Goal: Transaction & Acquisition: Obtain resource

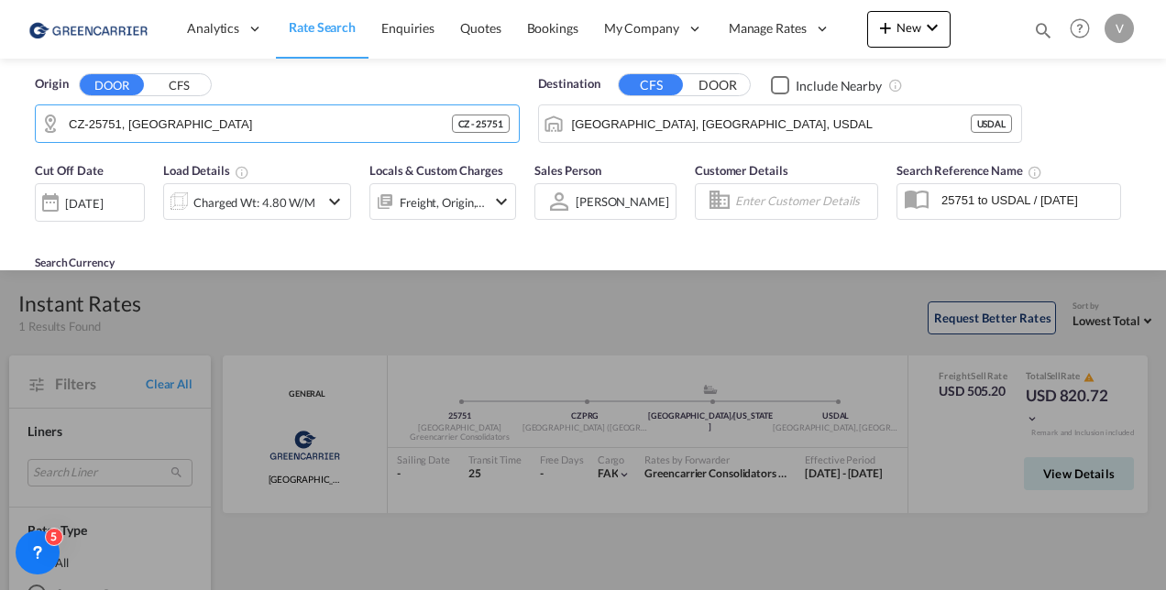
drag, startPoint x: 367, startPoint y: 127, endPoint x: -290, endPoint y: 154, distance: 656.8
click at [0, 154] on html "Analytics Reports Dashboard Rate Search Enquiries Quotes" at bounding box center [583, 295] width 1166 height 590
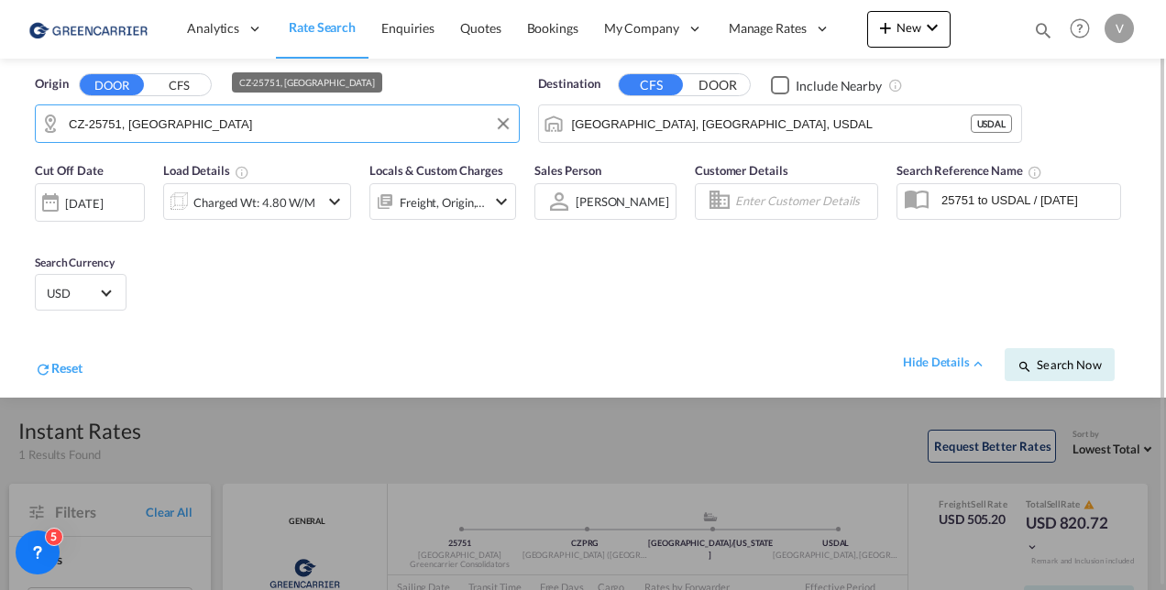
click at [110, 115] on input "CZ-25751, [GEOGRAPHIC_DATA]" at bounding box center [289, 123] width 441 height 27
click at [504, 126] on button "Clear Input" at bounding box center [502, 123] width 27 height 27
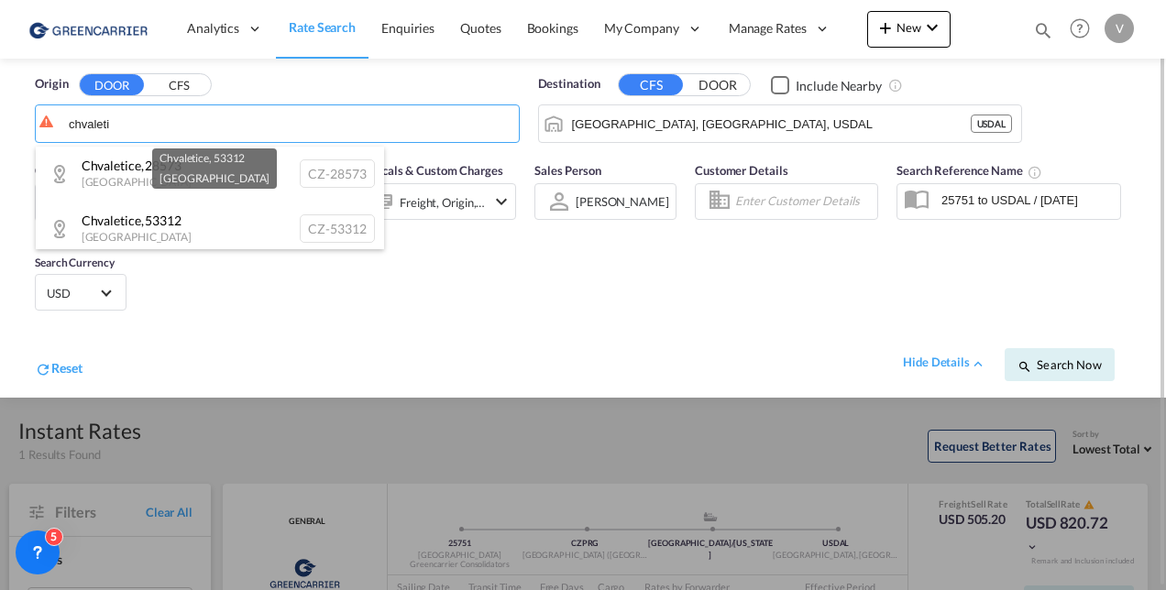
click at [170, 211] on div "Chvaletice , 53312 [GEOGRAPHIC_DATA] CZ-53312" at bounding box center [210, 229] width 348 height 55
type input "CZ-53312, Chvaletice"
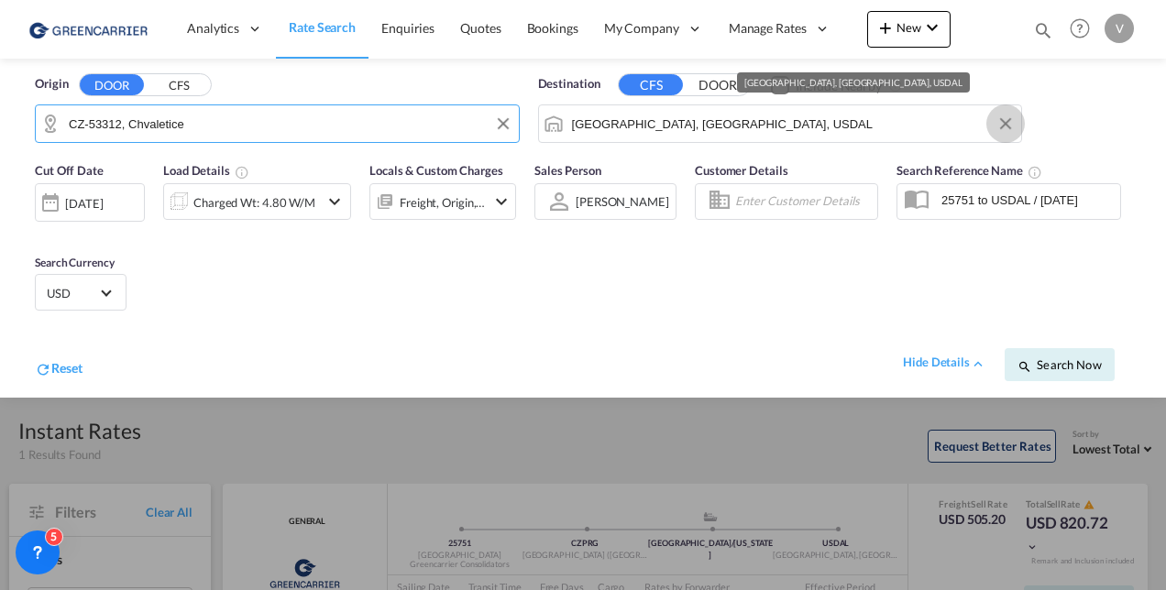
click at [1004, 121] on button "Clear Input" at bounding box center [1005, 123] width 27 height 27
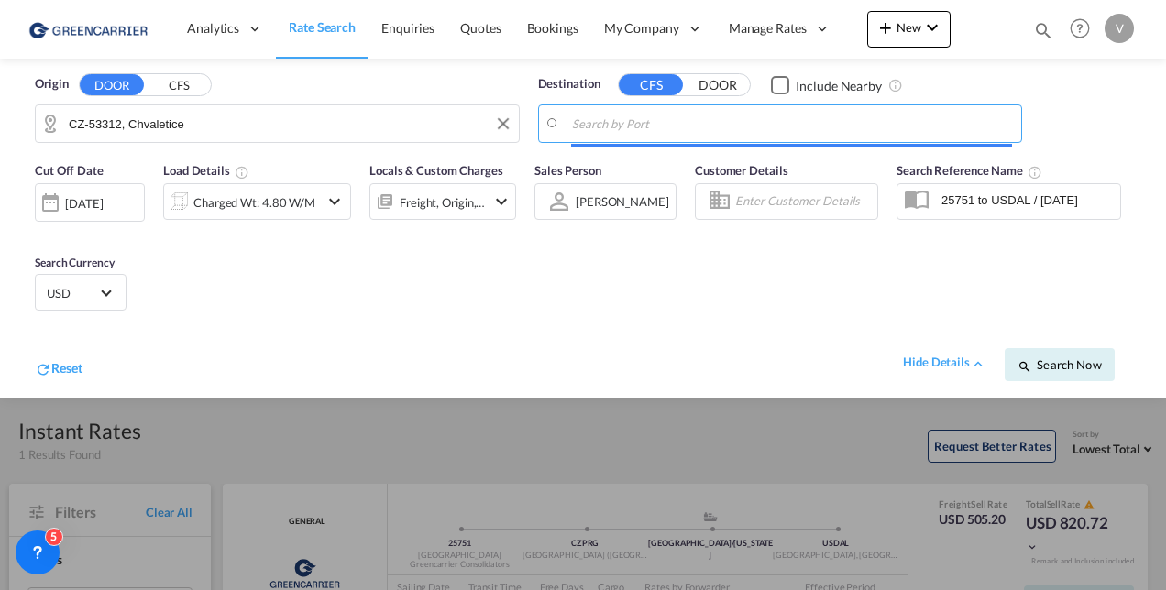
click at [743, 126] on input "Search by Port" at bounding box center [792, 123] width 441 height 27
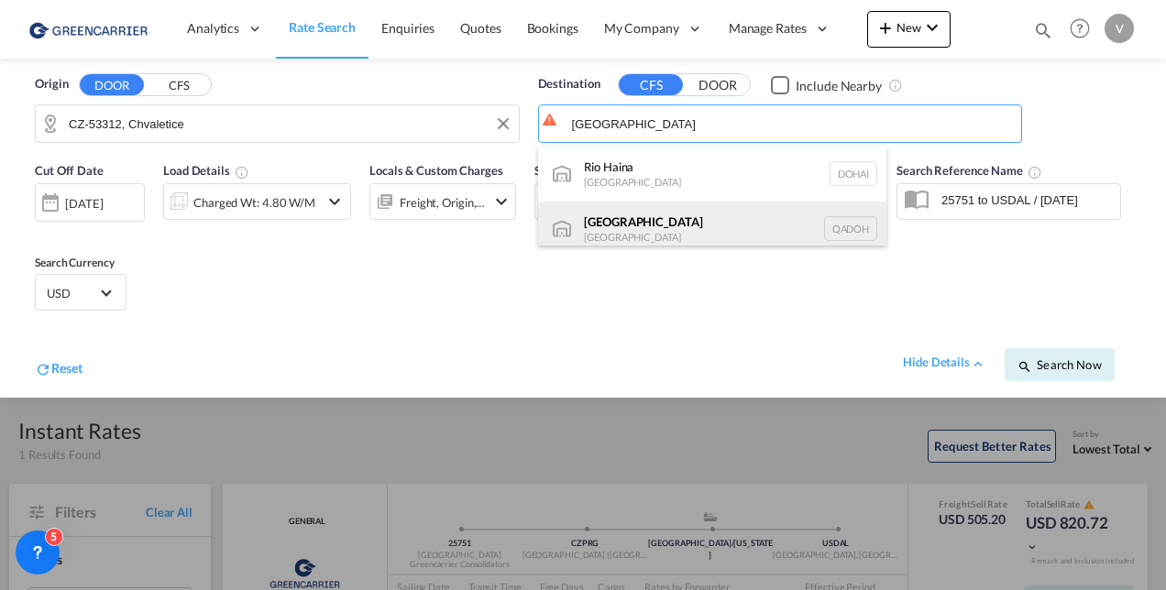
click at [648, 229] on div "Doha [GEOGRAPHIC_DATA] [GEOGRAPHIC_DATA]" at bounding box center [712, 229] width 348 height 55
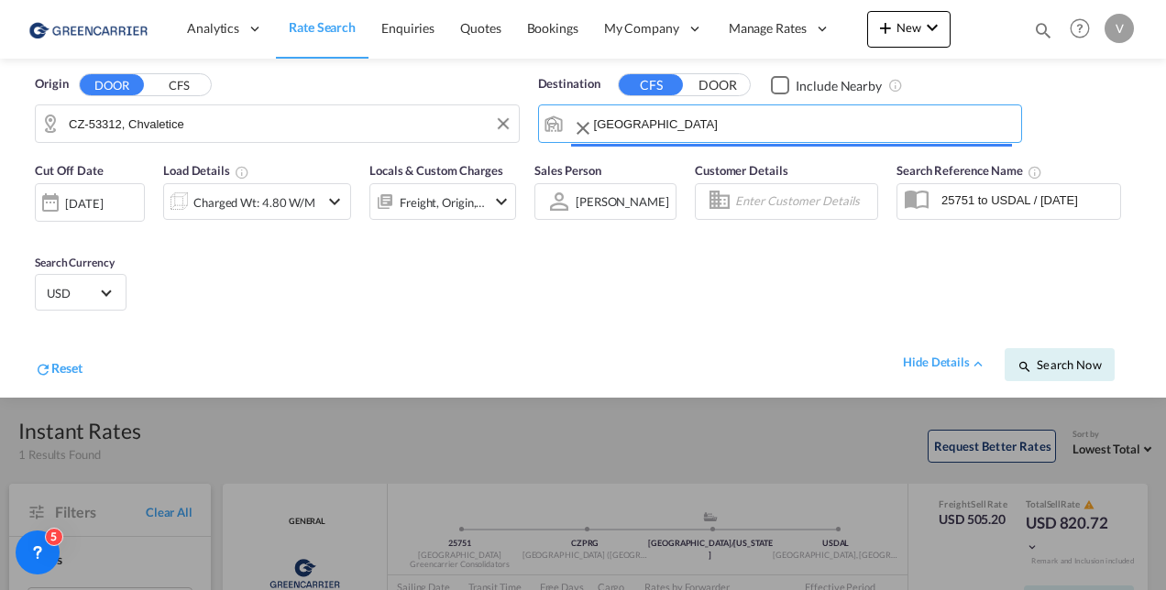
type input "[GEOGRAPHIC_DATA], QADOH"
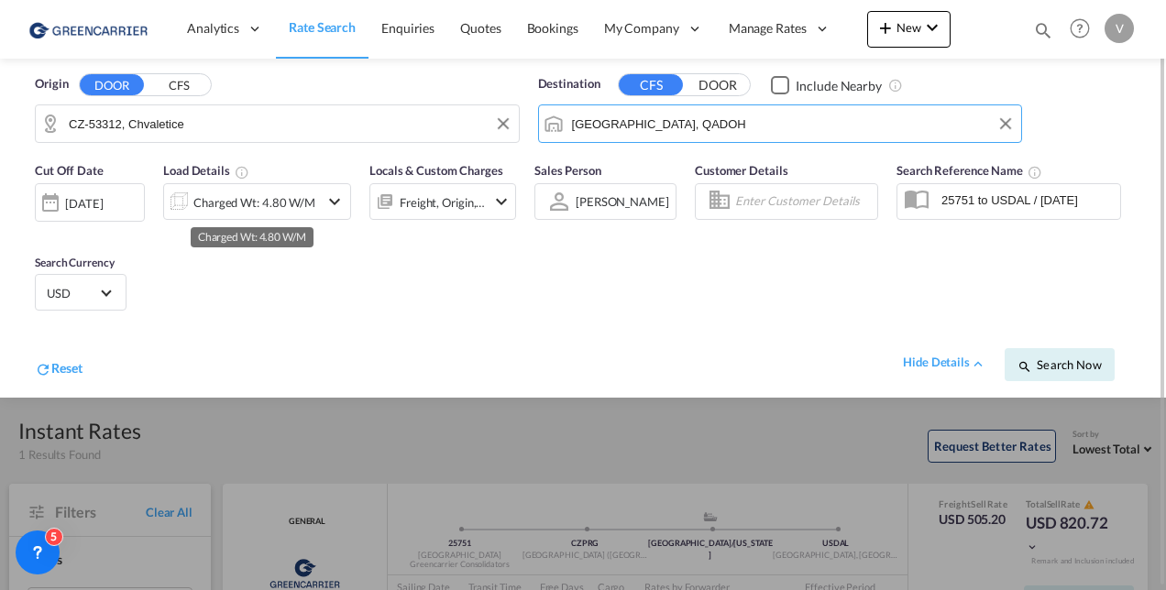
click at [269, 200] on div "Charged Wt: 4.80 W/M" at bounding box center [254, 203] width 122 height 26
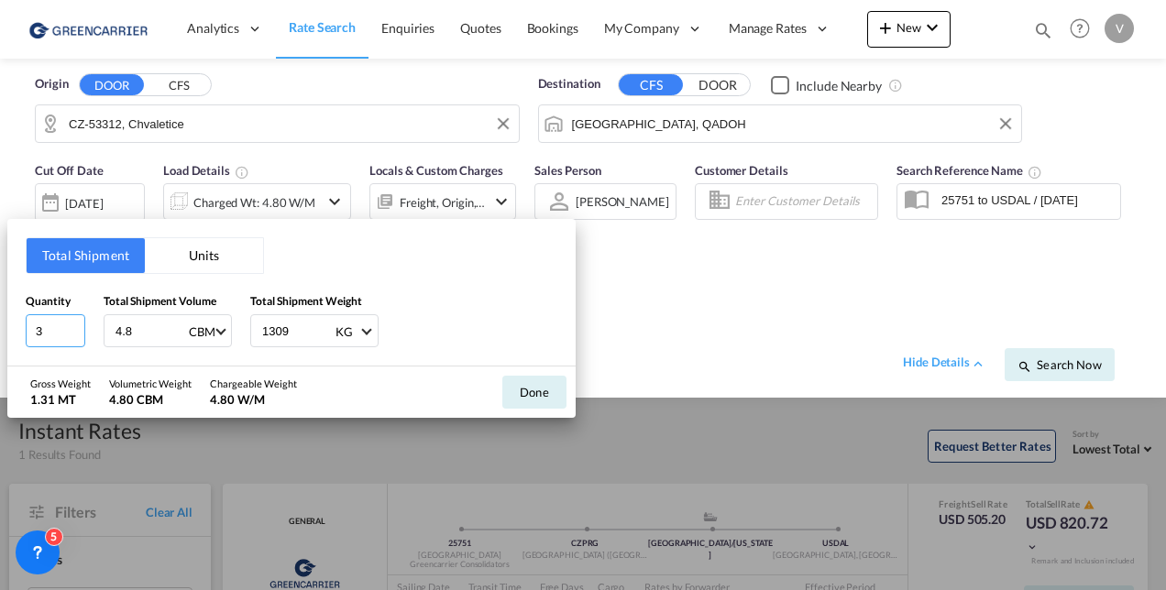
drag, startPoint x: 58, startPoint y: 328, endPoint x: -15, endPoint y: 327, distance: 72.4
click at [0, 327] on html "Analytics Reports Dashboard Rate Search Enquiries Quotes" at bounding box center [583, 295] width 1166 height 590
type input "1"
type input "0.53"
type input "75"
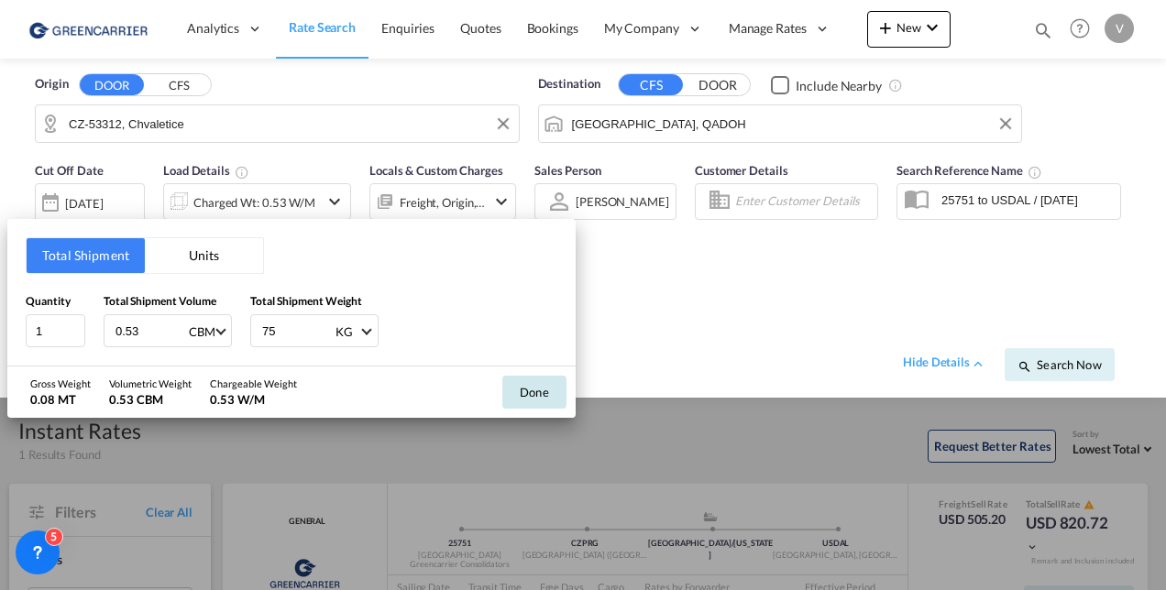
click at [556, 398] on button "Done" at bounding box center [534, 392] width 64 height 33
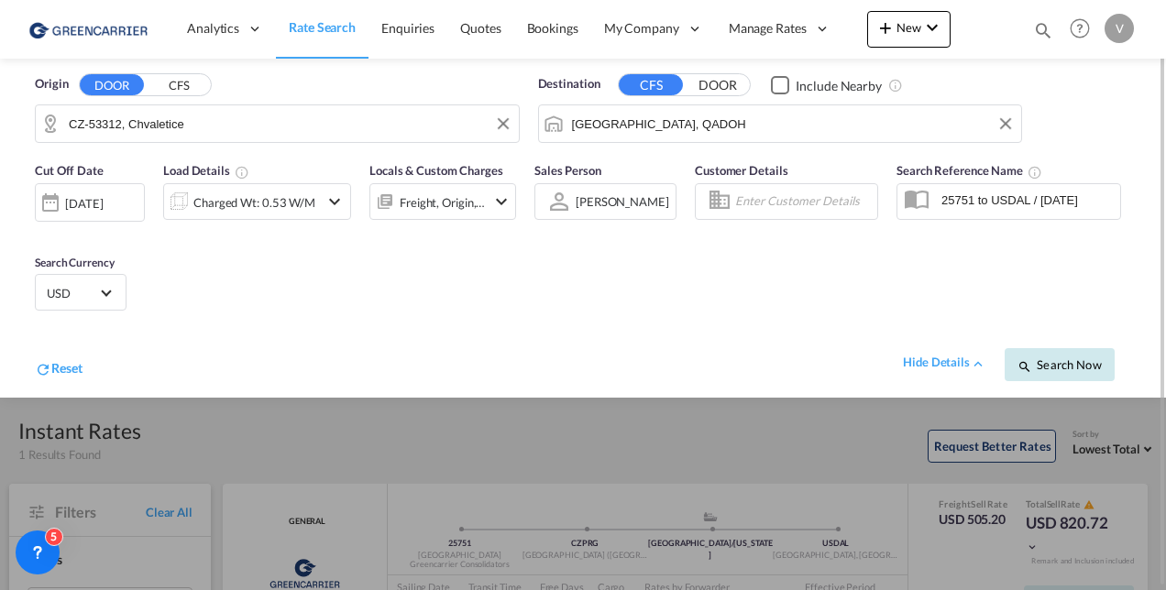
click at [1072, 362] on span "Search Now" at bounding box center [1058, 364] width 83 height 15
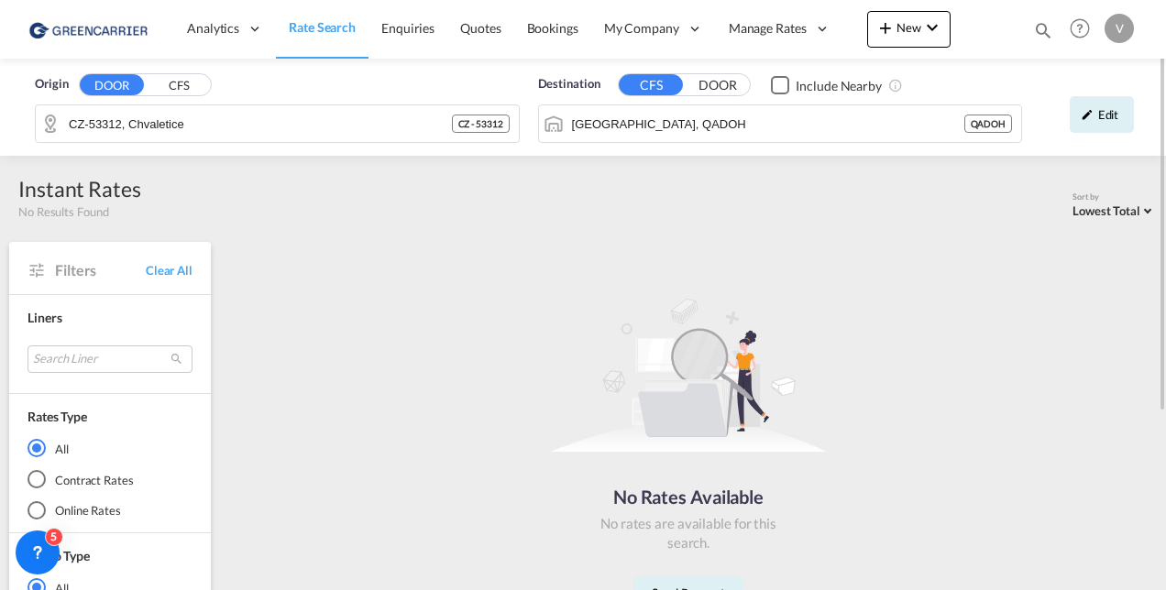
click at [1109, 135] on div "Edit" at bounding box center [1087, 115] width 112 height 53
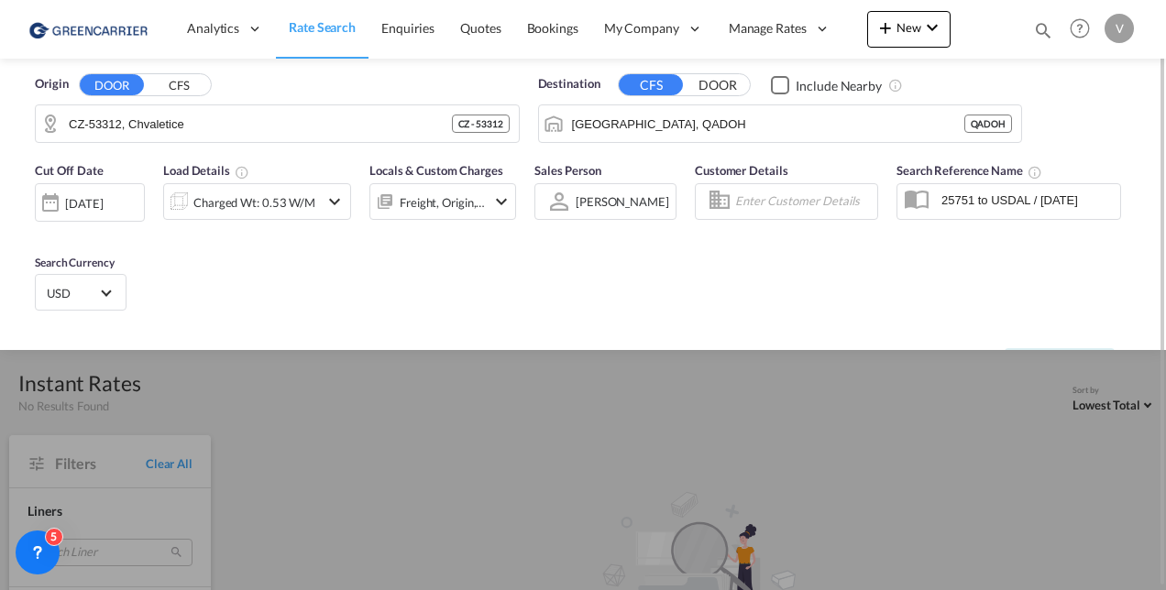
click at [1113, 110] on div "Origin DOOR CFS CZ-53312, Chvaletice CZ - 53312 Destination CFS DOOR Include Ne…" at bounding box center [582, 105] width 1129 height 93
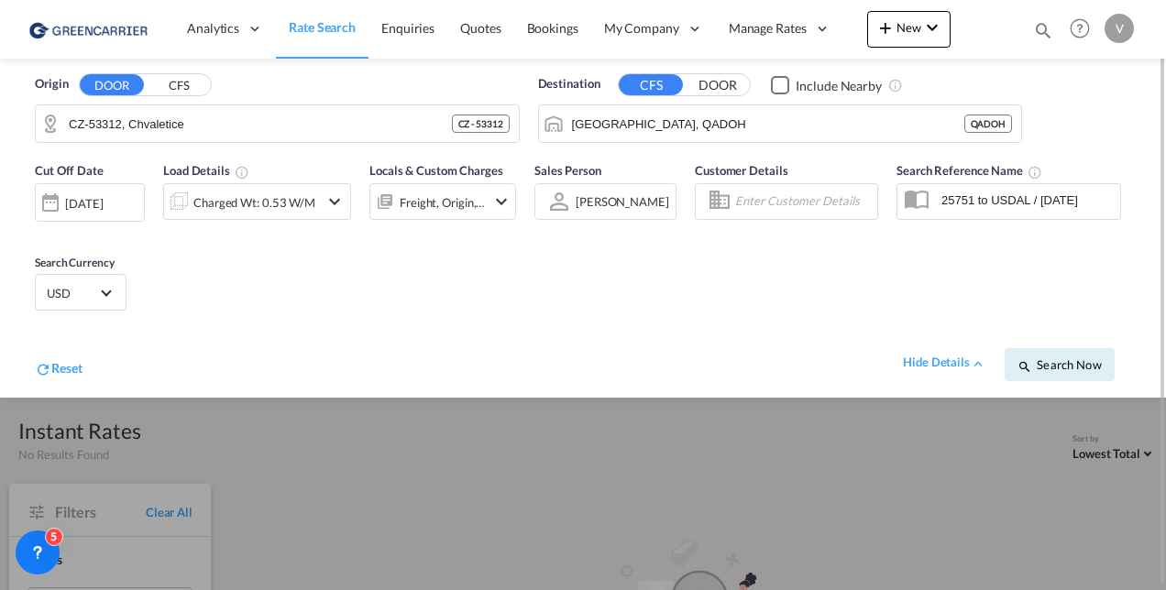
click at [97, 206] on div "[DATE]" at bounding box center [84, 203] width 38 height 16
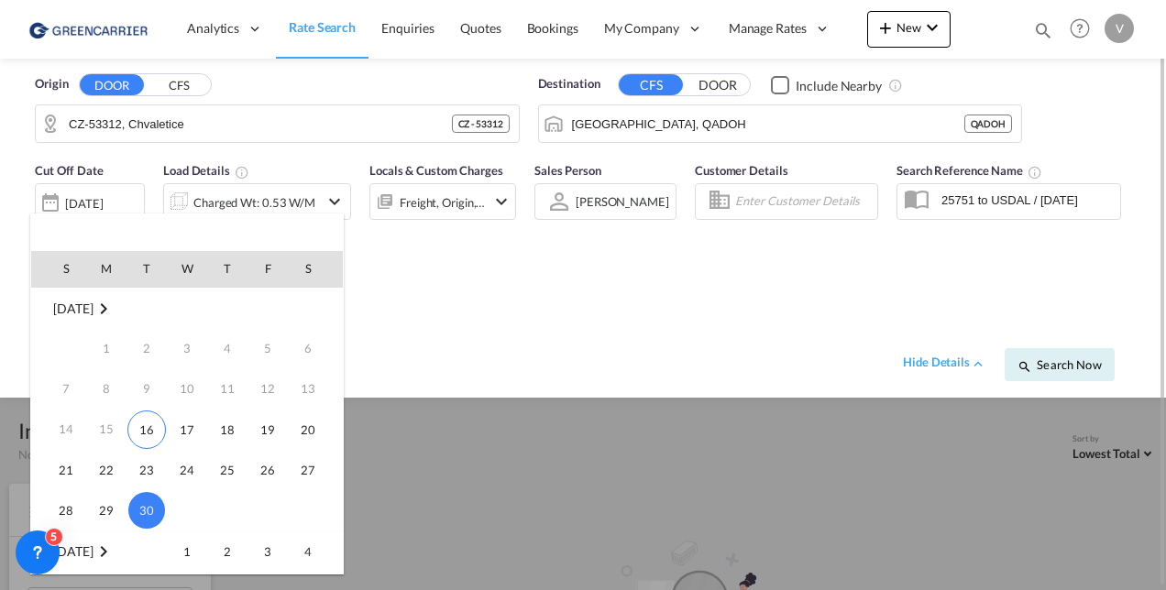
click at [97, 206] on div at bounding box center [583, 295] width 1166 height 590
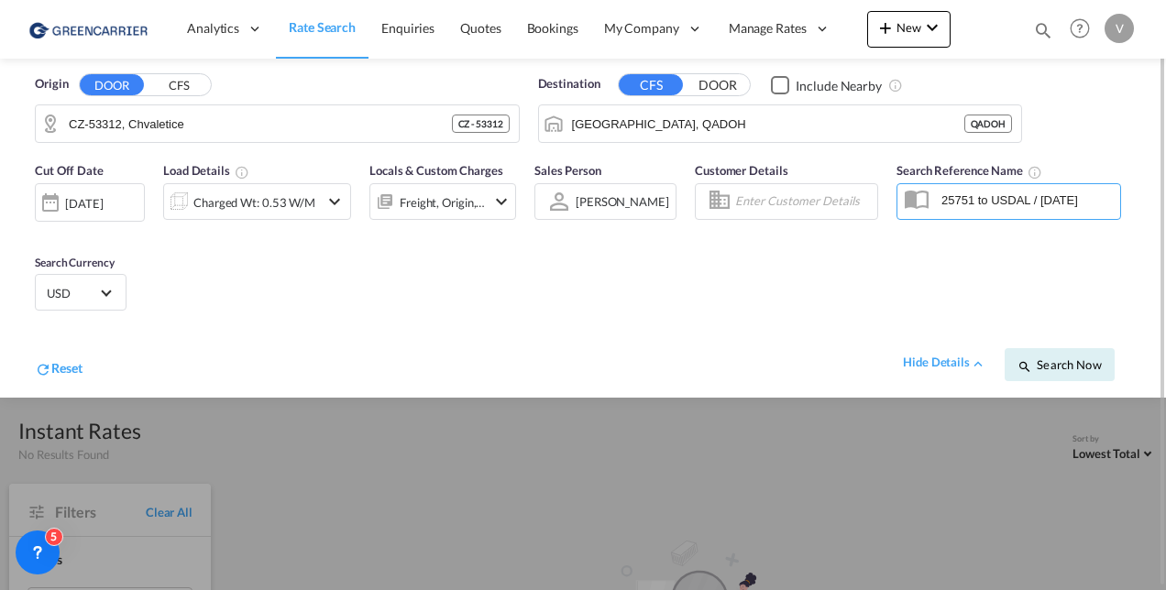
drag, startPoint x: 1105, startPoint y: 199, endPoint x: 352, endPoint y: 192, distance: 753.4
click at [335, 181] on div "Cut Off Date [DATE] [DATE] Load Details Charged Wt: 0.53 W/M Locals & Custom Ch…" at bounding box center [582, 275] width 1129 height 246
click at [777, 89] on div "Checkbox No Ink" at bounding box center [780, 85] width 18 height 18
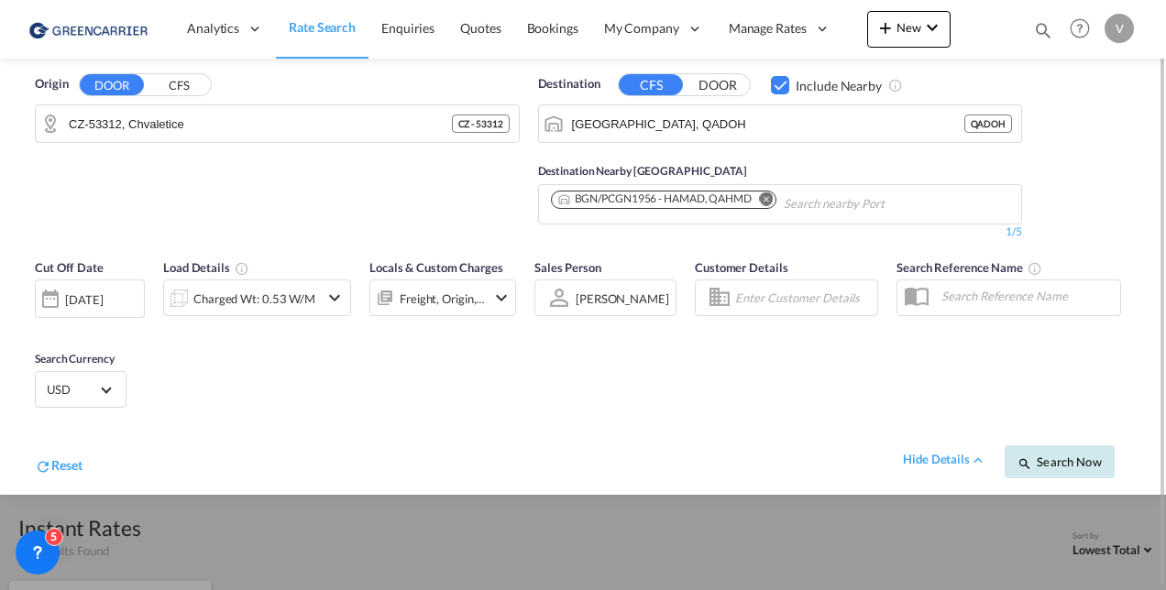
click at [1075, 462] on span "Search Now" at bounding box center [1058, 462] width 83 height 15
type input "53312 to QADOH / [DATE]"
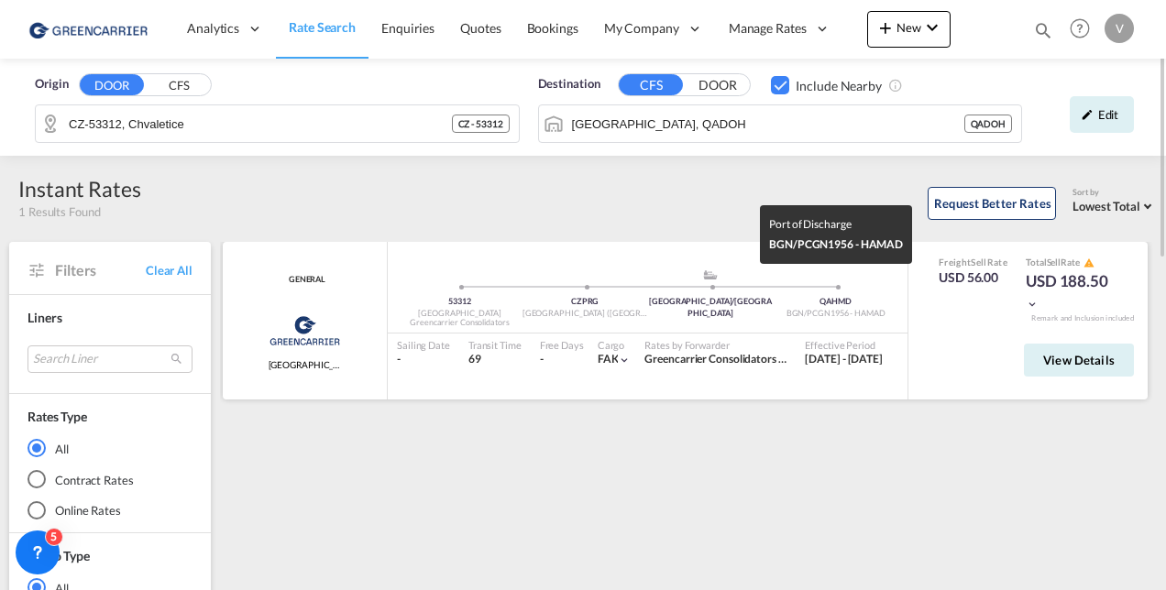
click at [836, 296] on div "QAHMD" at bounding box center [836, 302] width 126 height 12
copy div "QAHMD"
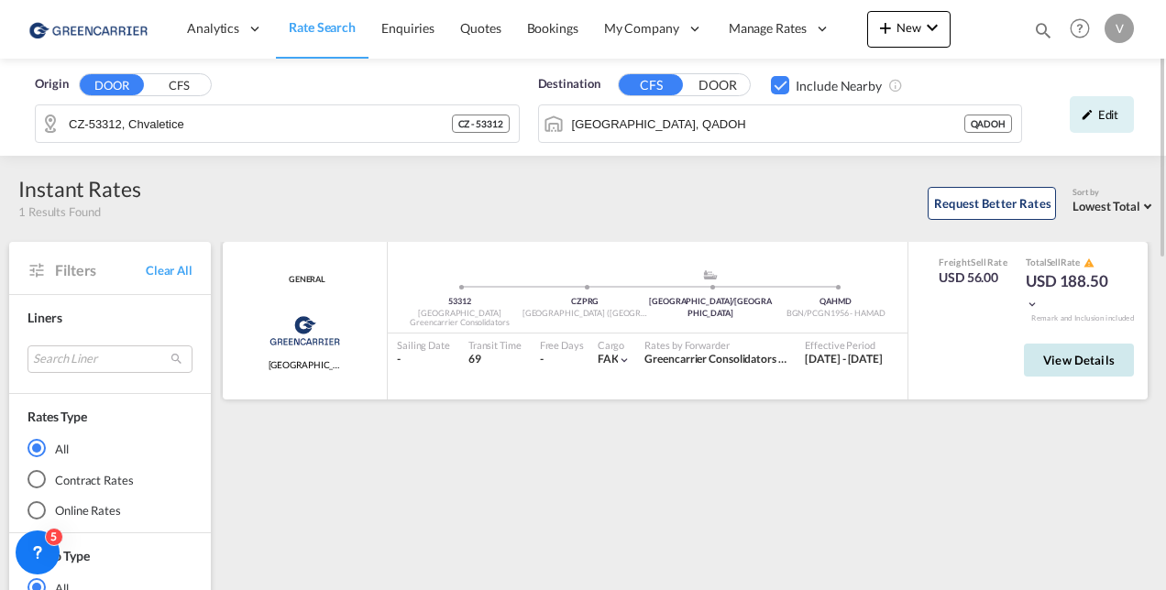
click at [1093, 367] on button "View Details" at bounding box center [1079, 360] width 110 height 33
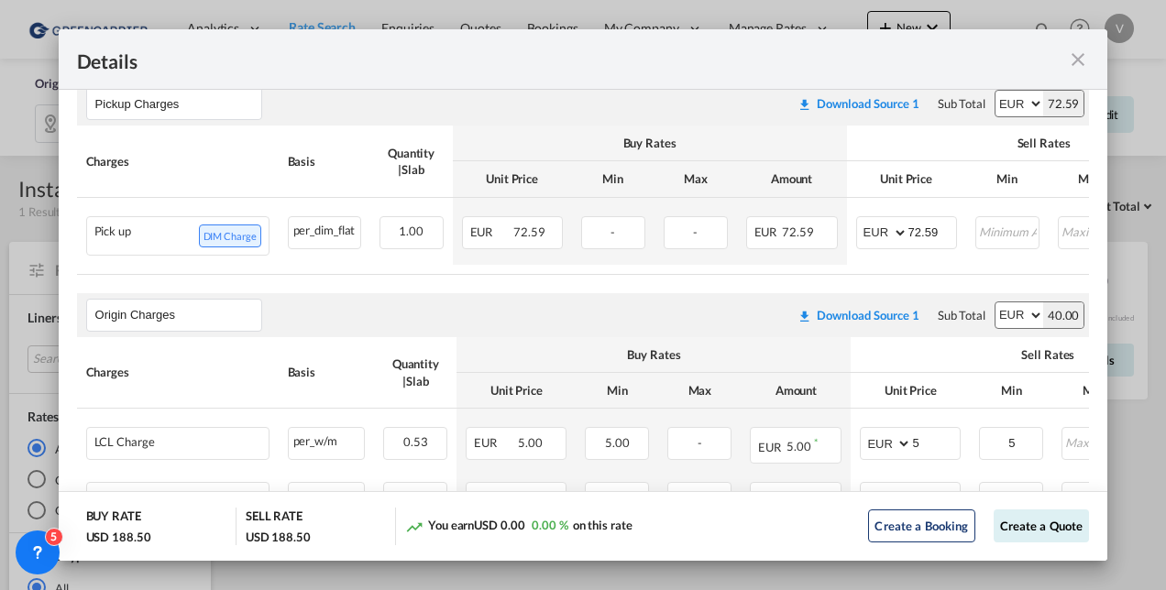
scroll to position [513, 0]
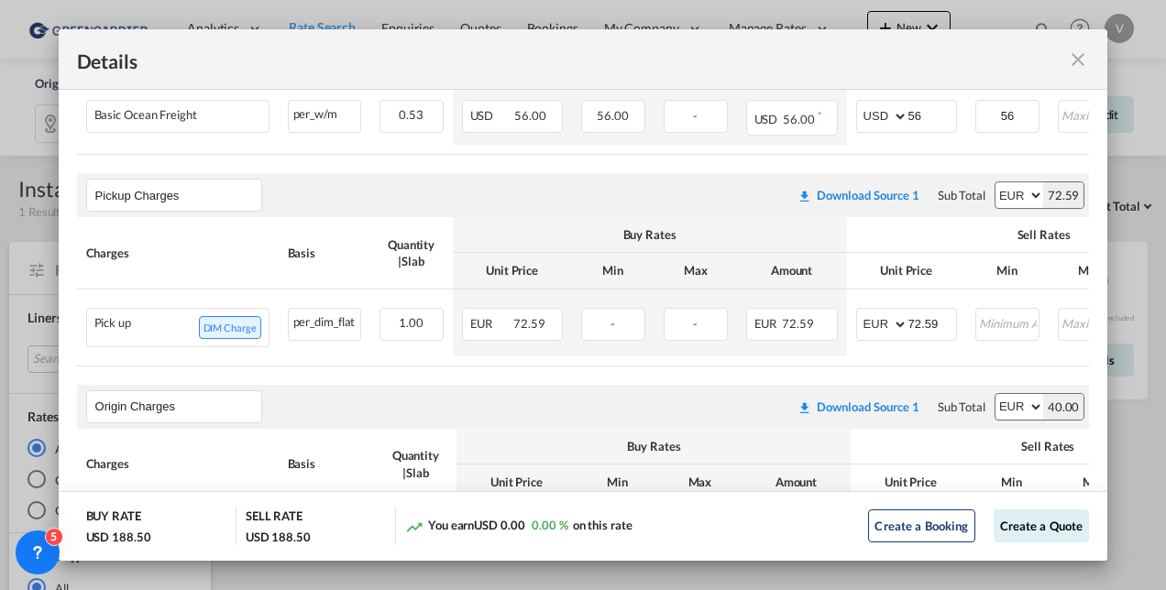
click at [1077, 55] on md-icon "icon-close fg-AAA8AD m-0 cursor" at bounding box center [1078, 60] width 22 height 22
